Goal: Information Seeking & Learning: Learn about a topic

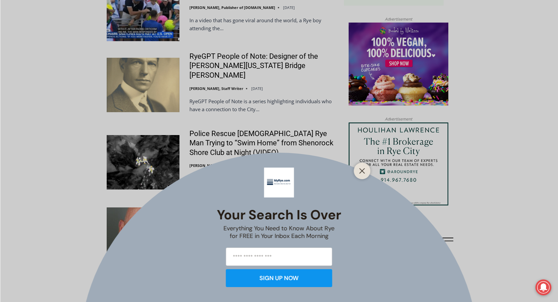
scroll to position [731, 0]
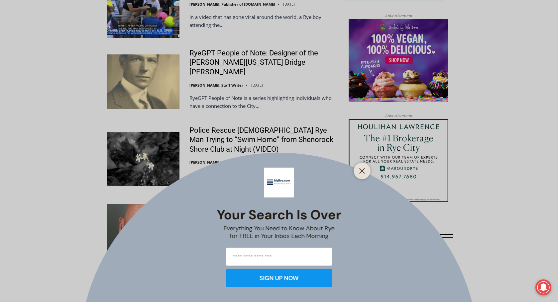
click at [220, 109] on div "Your Search is Over Everything You Need to Know About Rye for FREE in Your Inbo…" at bounding box center [279, 151] width 558 height 302
click at [363, 173] on icon "Close" at bounding box center [362, 171] width 6 height 6
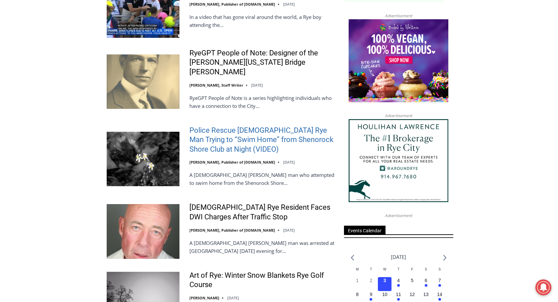
click at [206, 126] on link "Police Rescue [DEMOGRAPHIC_DATA] Rye Man Trying to “Swim Home” from Shenorock S…" at bounding box center [262, 140] width 146 height 29
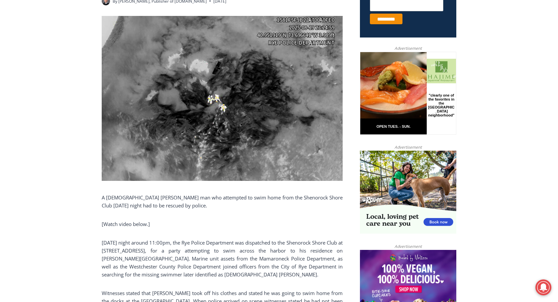
scroll to position [299, 0]
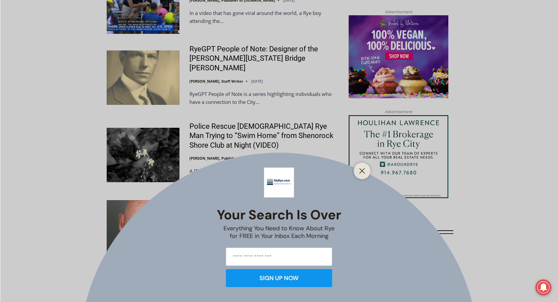
scroll to position [785, 0]
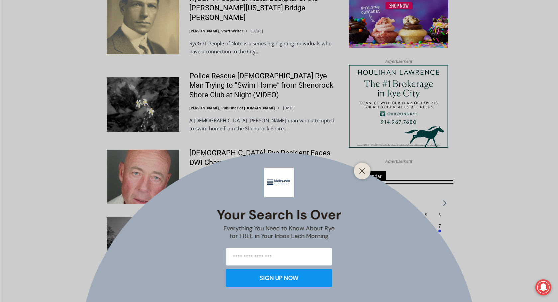
click at [218, 57] on div "Your Search is Over Everything You Need to Know About Rye for FREE in Your Inbo…" at bounding box center [279, 151] width 558 height 302
click at [362, 172] on icon "Close" at bounding box center [362, 171] width 6 height 6
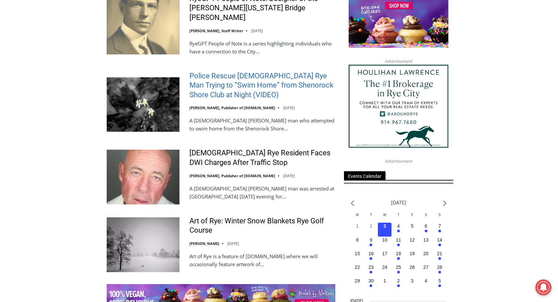
click at [217, 71] on link "Police Rescue [DEMOGRAPHIC_DATA] Rye Man Trying to “Swim Home” from Shenorock S…" at bounding box center [262, 85] width 146 height 29
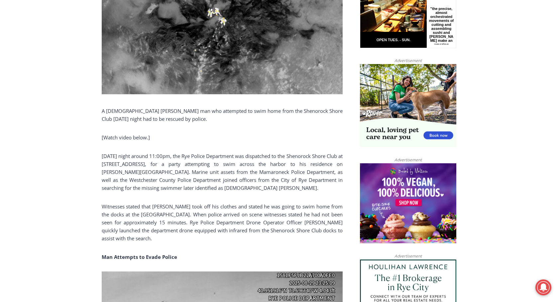
scroll to position [465, 0]
